Goal: Find specific page/section: Find specific page/section

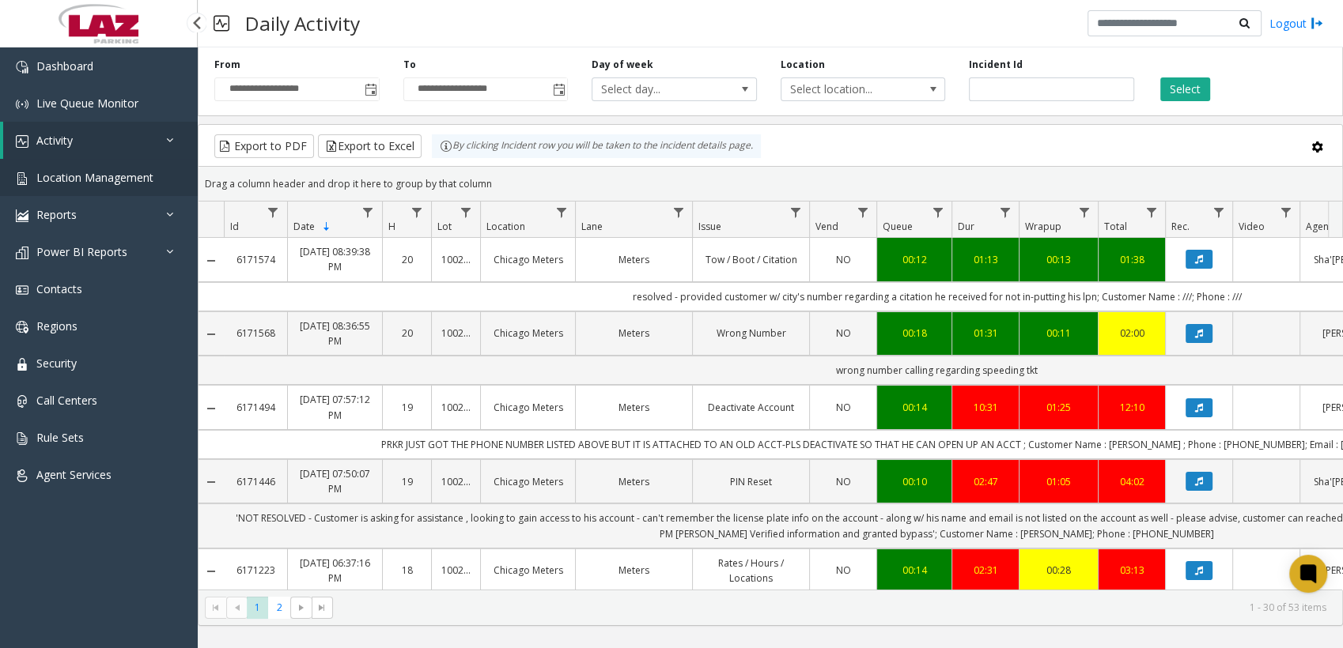
click at [70, 174] on span "Location Management" at bounding box center [94, 177] width 117 height 15
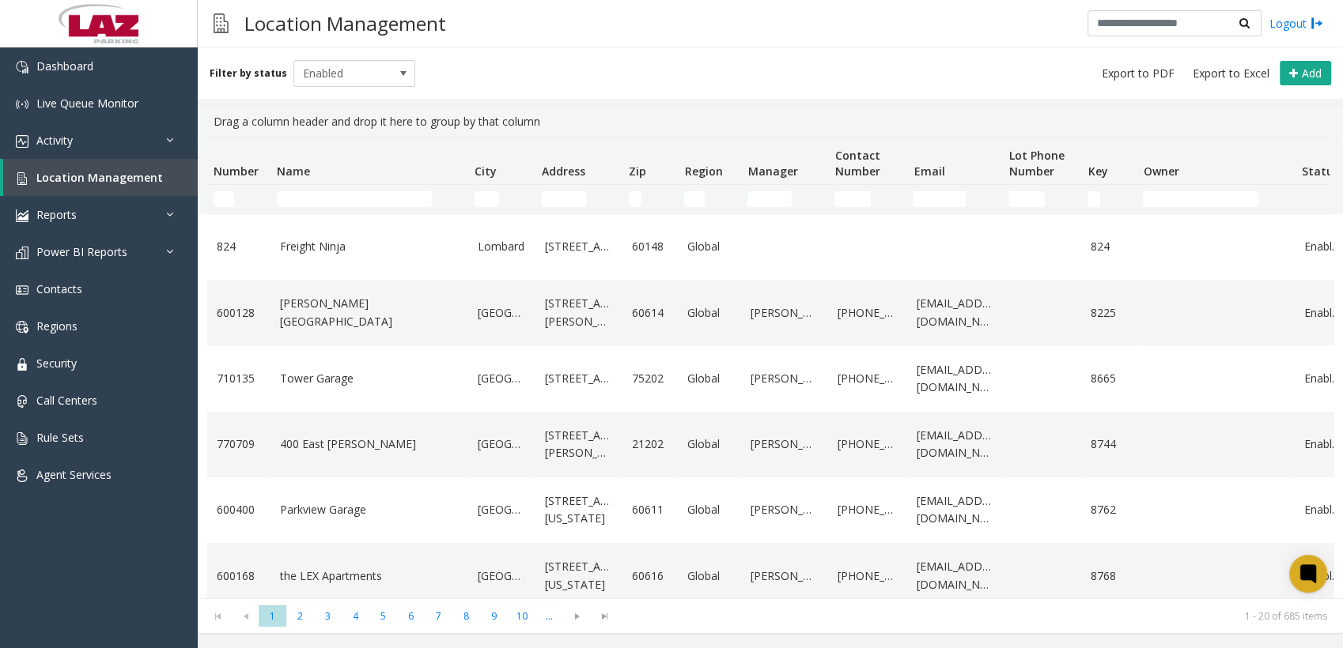
click at [376, 190] on td "Name Filter" at bounding box center [369, 199] width 198 height 28
click at [375, 199] on input "Name Filter" at bounding box center [354, 199] width 155 height 16
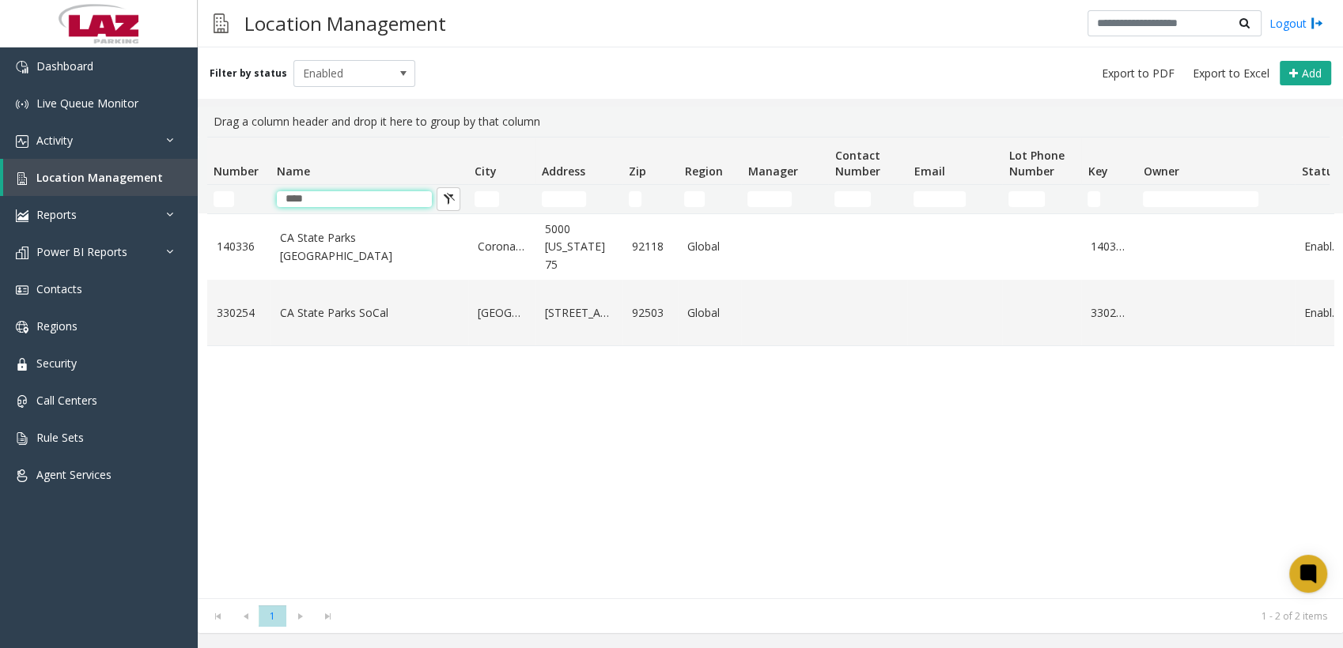
type input "****"
click at [473, 119] on div "Drag a column header and drop it here to group by that column" at bounding box center [770, 122] width 1126 height 30
click at [616, 66] on div "Filter by status Enabled Add" at bounding box center [770, 72] width 1145 height 51
click at [645, 75] on div "Filter by status Enabled Add" at bounding box center [770, 72] width 1145 height 51
click at [543, 444] on div "140336 CA State Parks [GEOGRAPHIC_DATA] 5000 [US_STATE] 75 92118 Global 140336 …" at bounding box center [770, 406] width 1126 height 385
